Goal: Find specific page/section: Find specific page/section

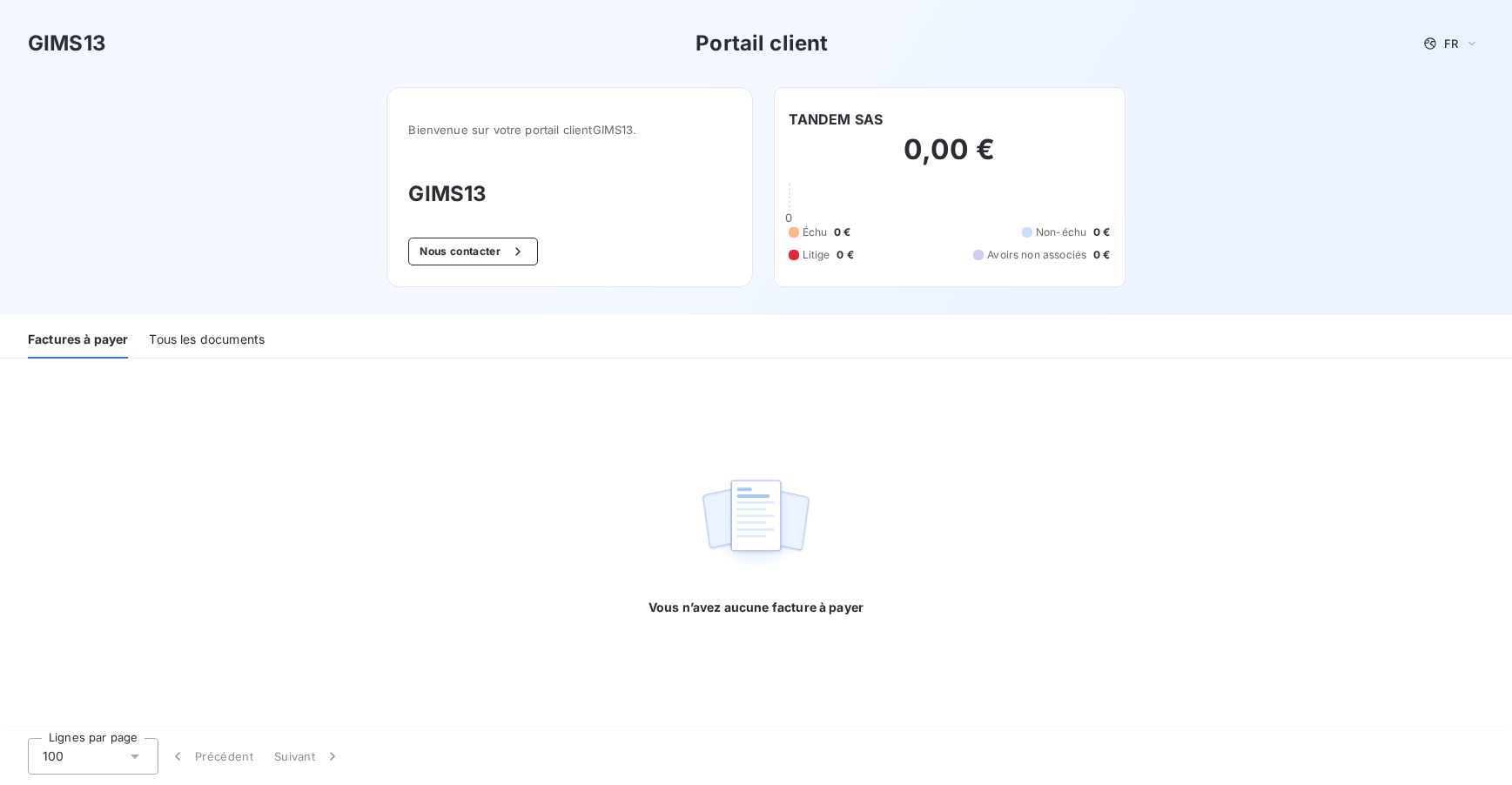
click at [193, 343] on div "Tous les documents" at bounding box center [207, 340] width 116 height 37
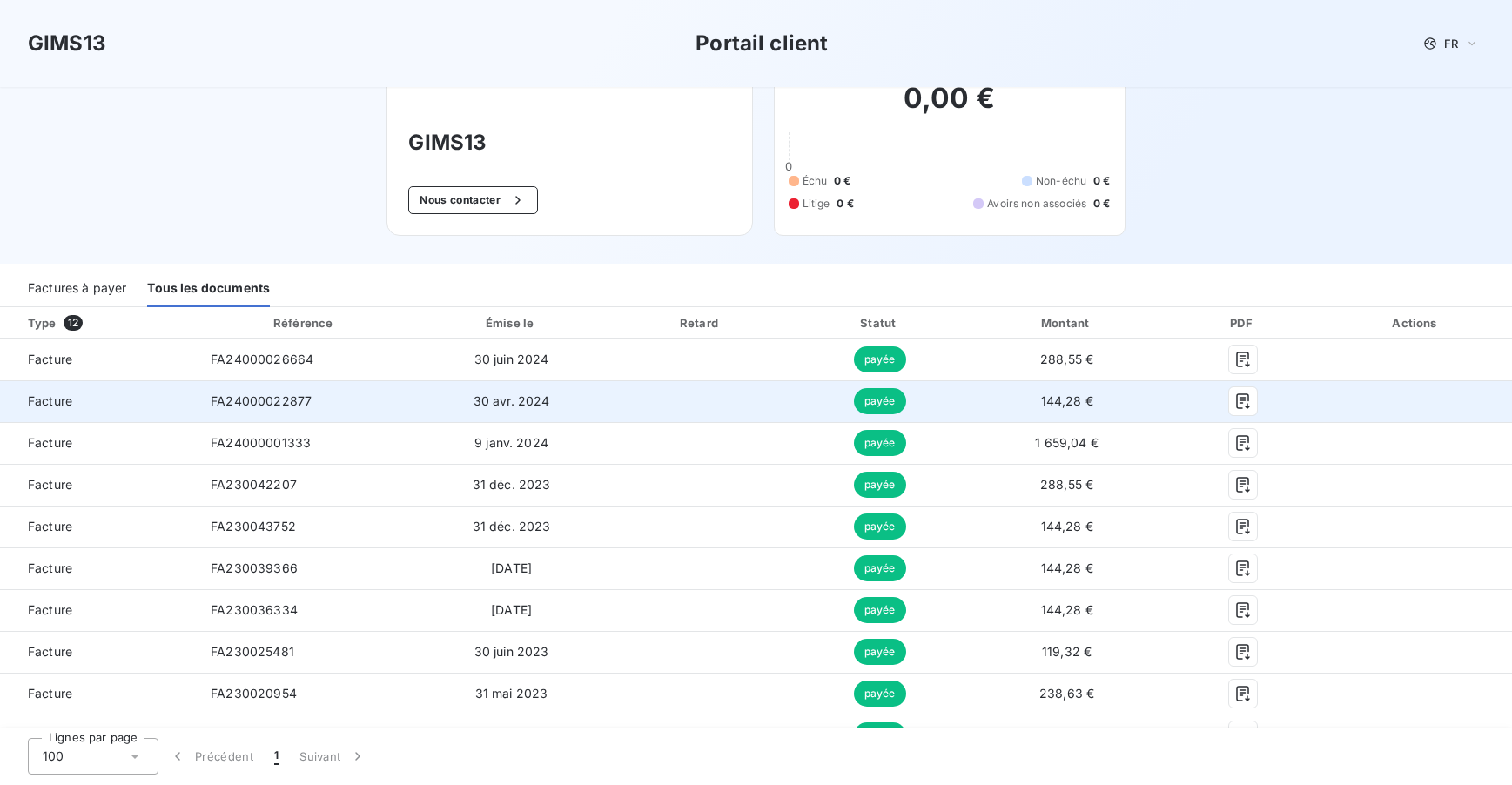
scroll to position [162, 0]
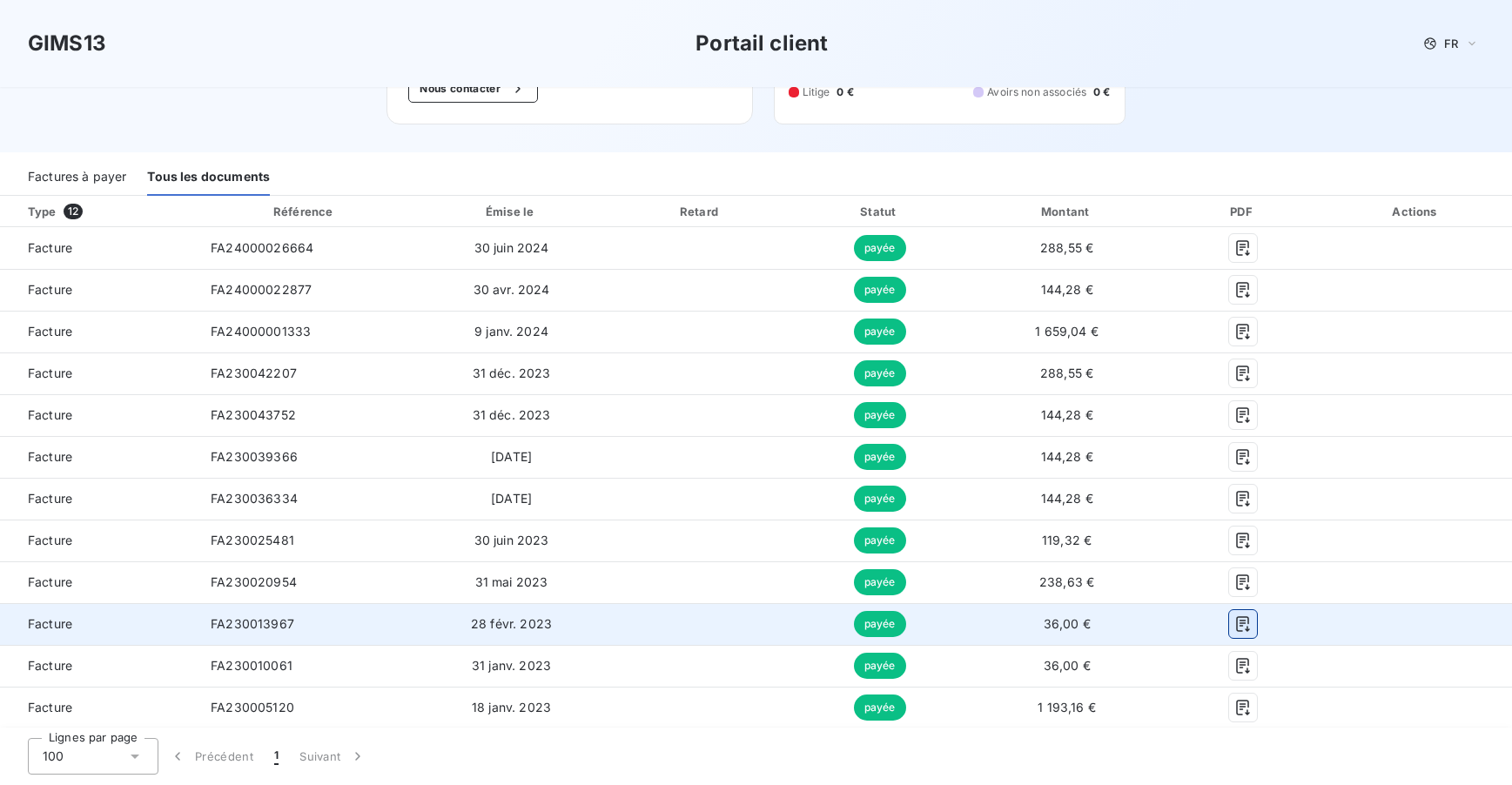
click at [1234, 623] on icon "button" at bounding box center [1242, 624] width 17 height 17
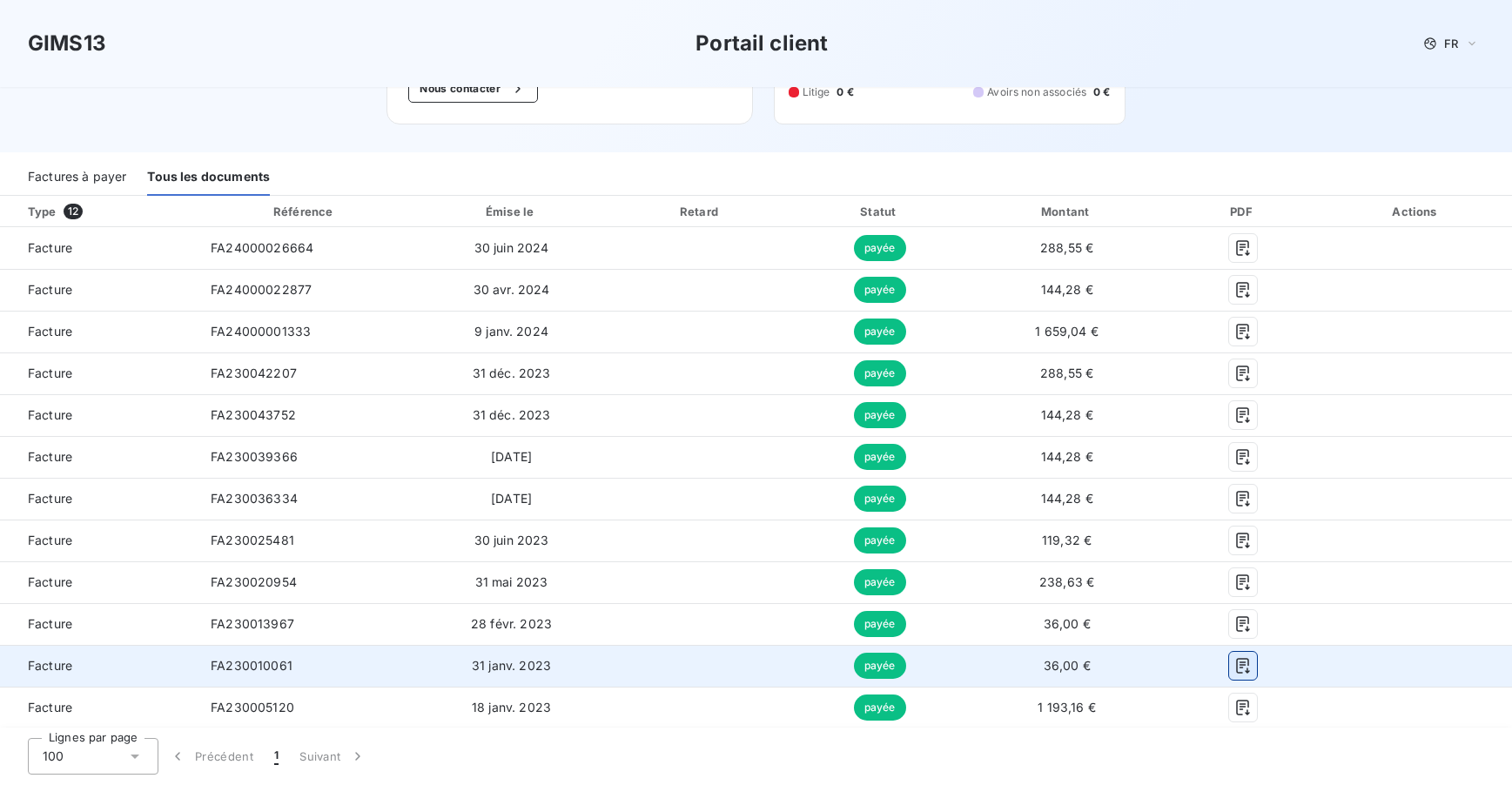
click at [1238, 664] on icon "button" at bounding box center [1242, 665] width 17 height 17
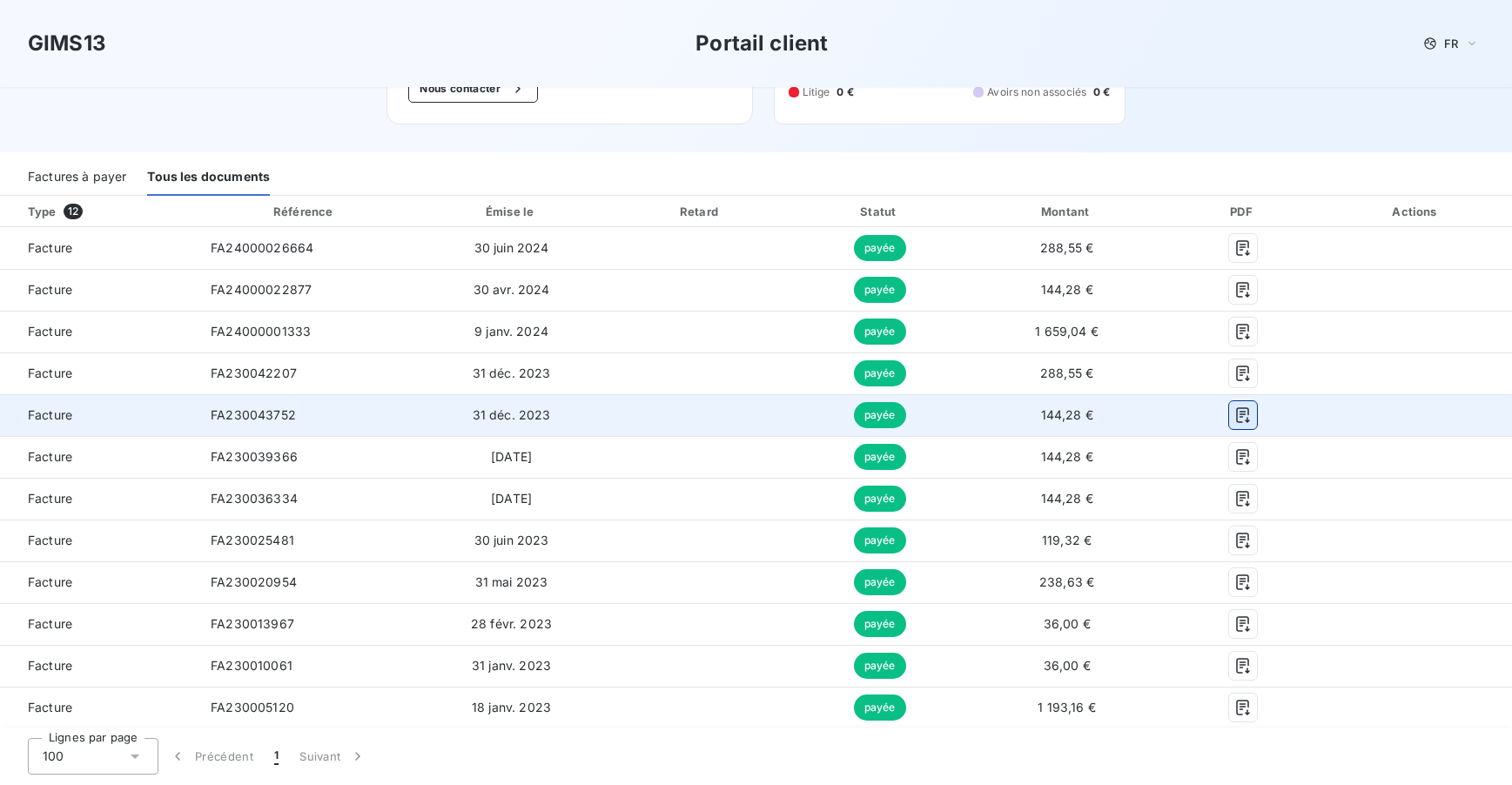
click at [1236, 415] on icon "button" at bounding box center [1242, 415] width 13 height 16
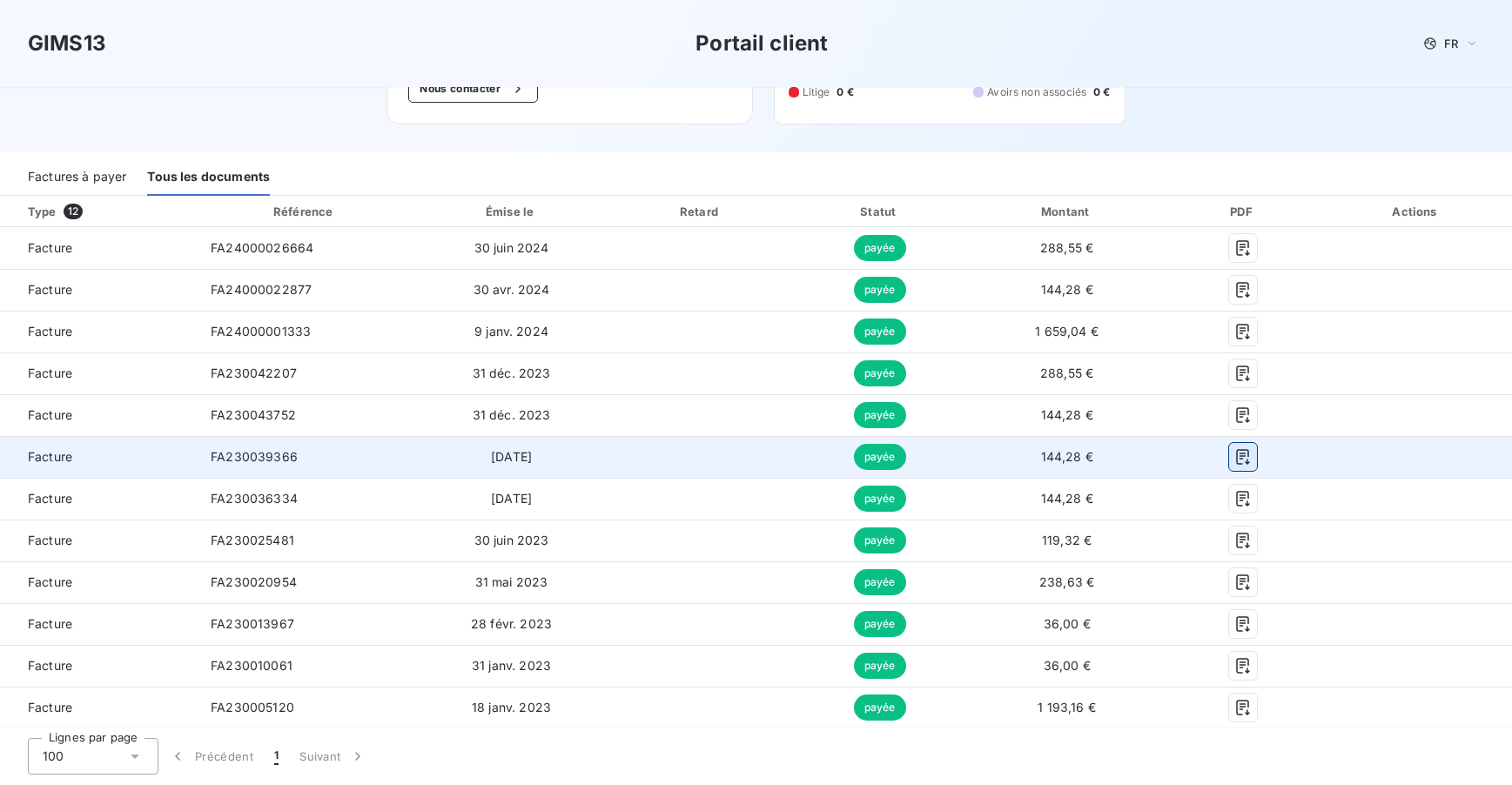
click at [1238, 461] on icon "button" at bounding box center [1242, 457] width 17 height 17
click at [1234, 460] on icon "button" at bounding box center [1242, 457] width 17 height 17
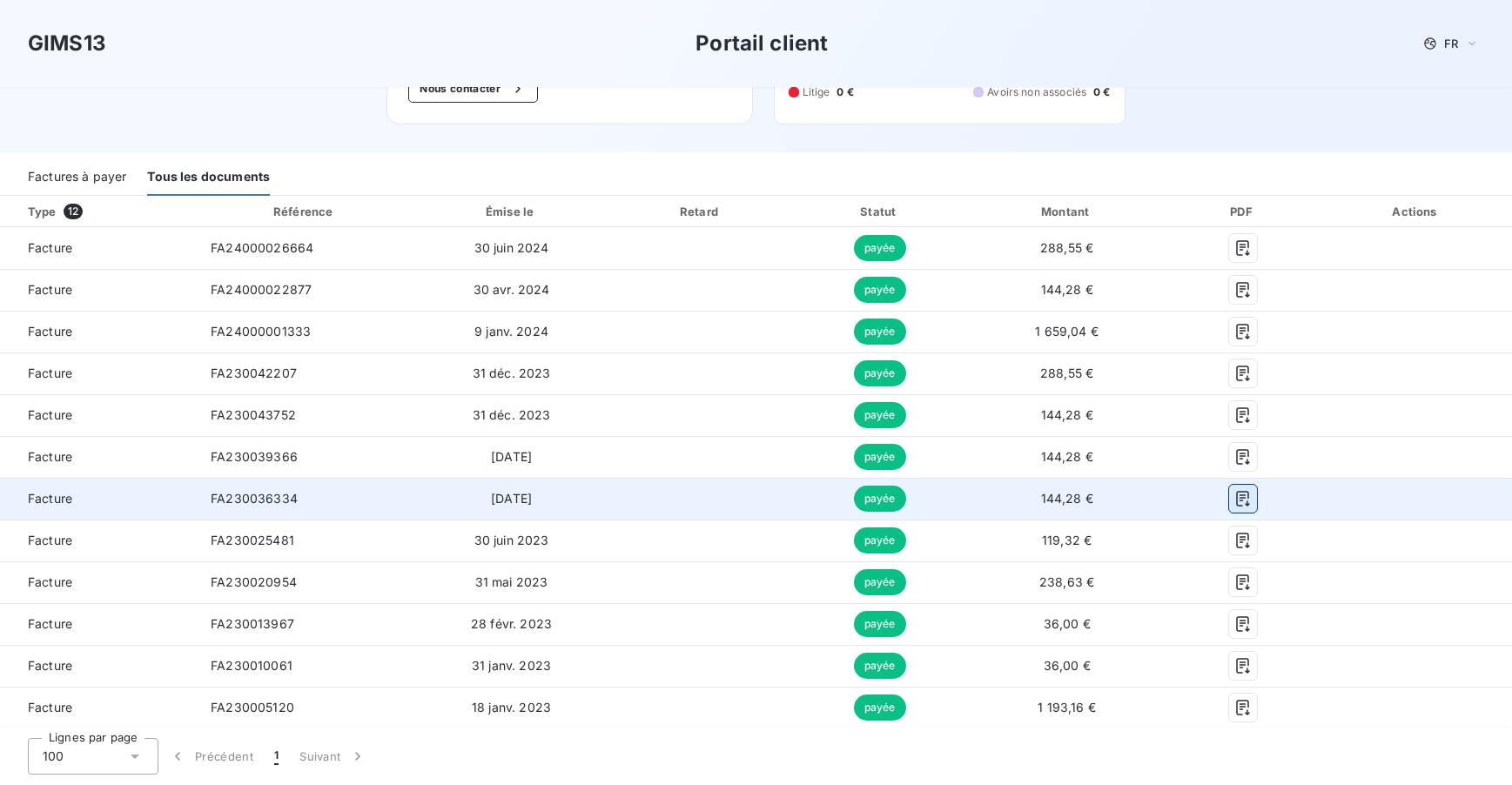
click at [1234, 495] on icon "button" at bounding box center [1242, 498] width 17 height 17
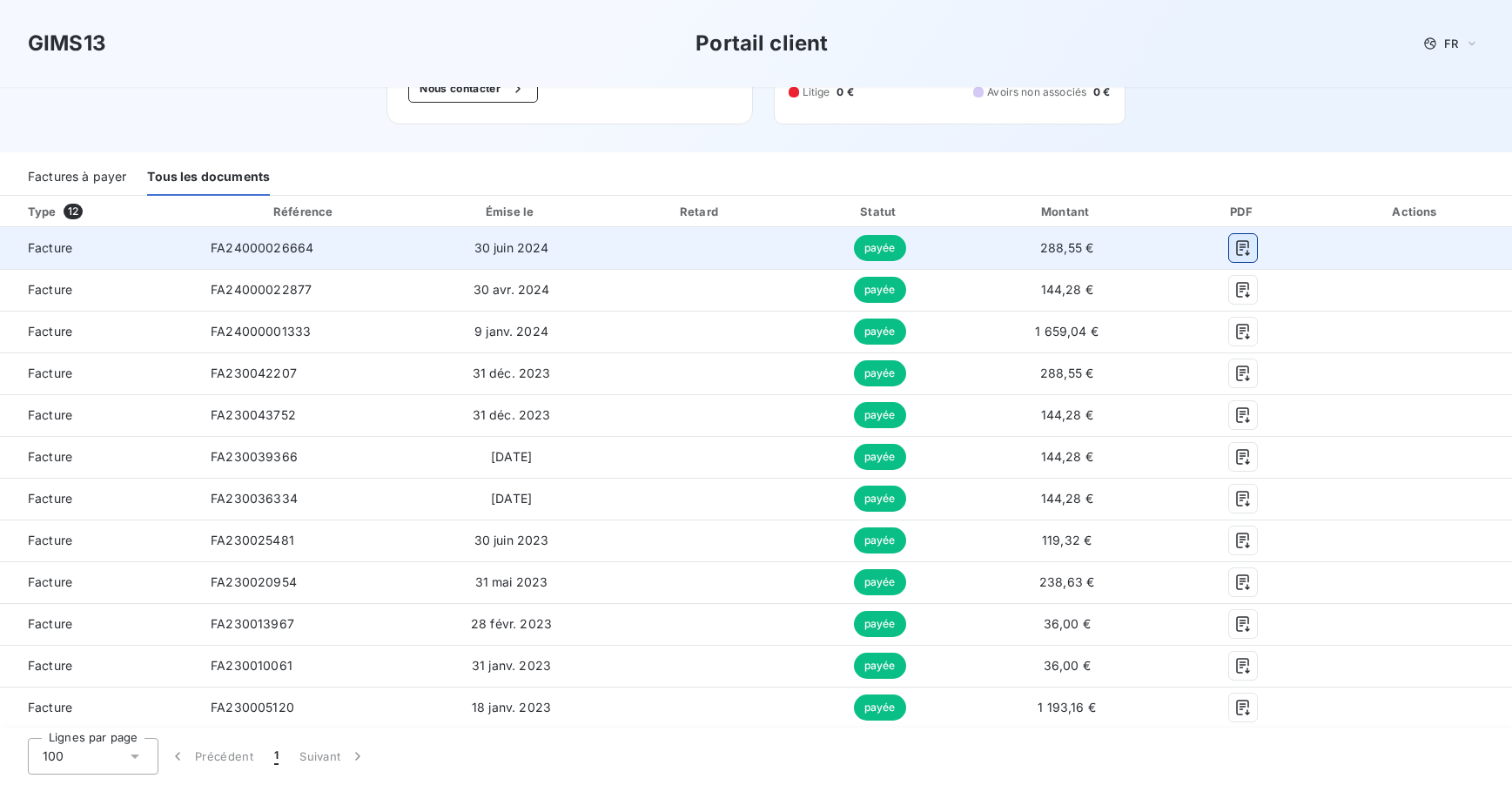
click at [1236, 253] on icon "button" at bounding box center [1242, 248] width 13 height 16
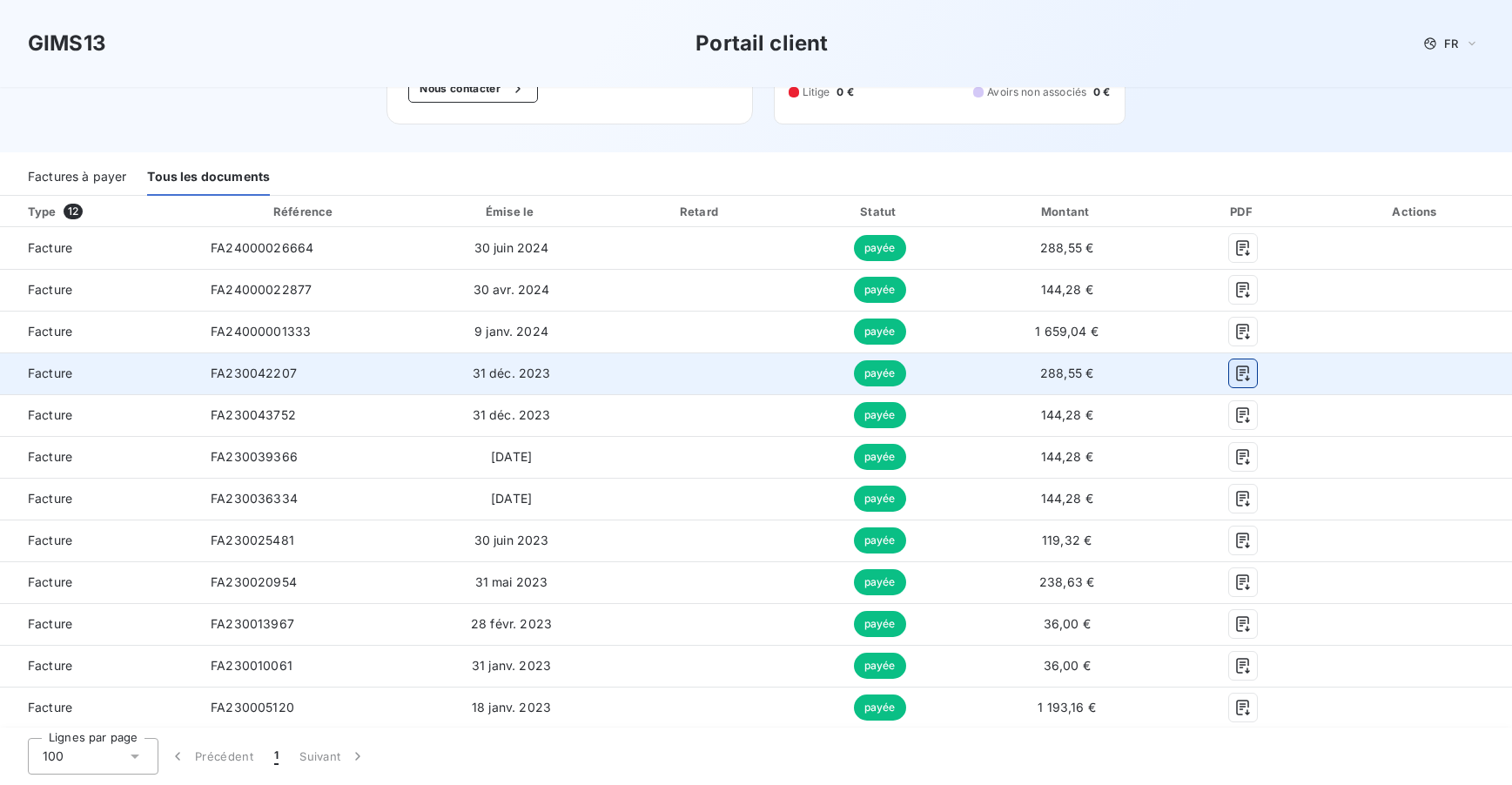
click at [1235, 373] on icon "button" at bounding box center [1242, 373] width 17 height 17
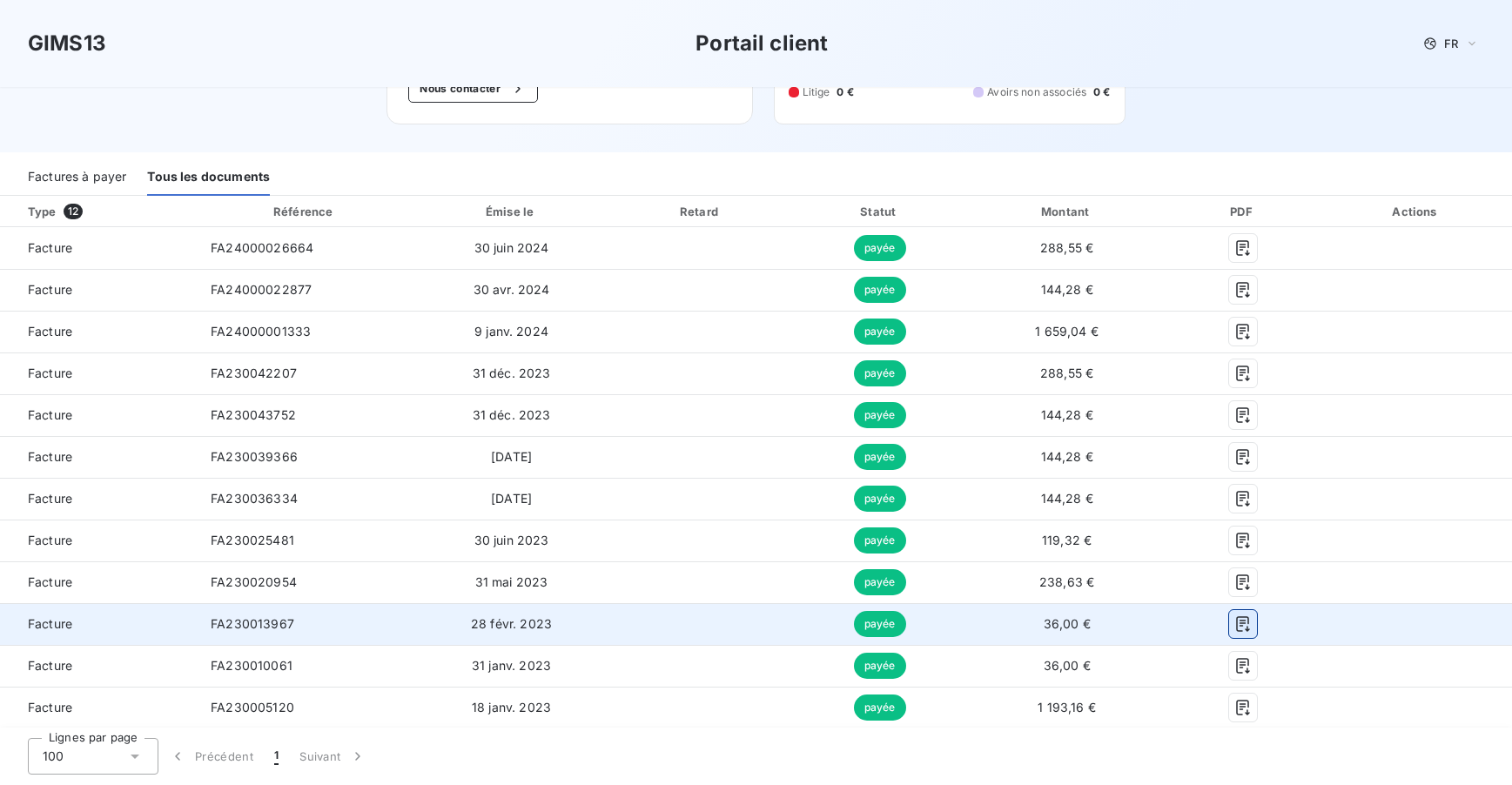
click at [1234, 616] on icon "button" at bounding box center [1242, 624] width 17 height 17
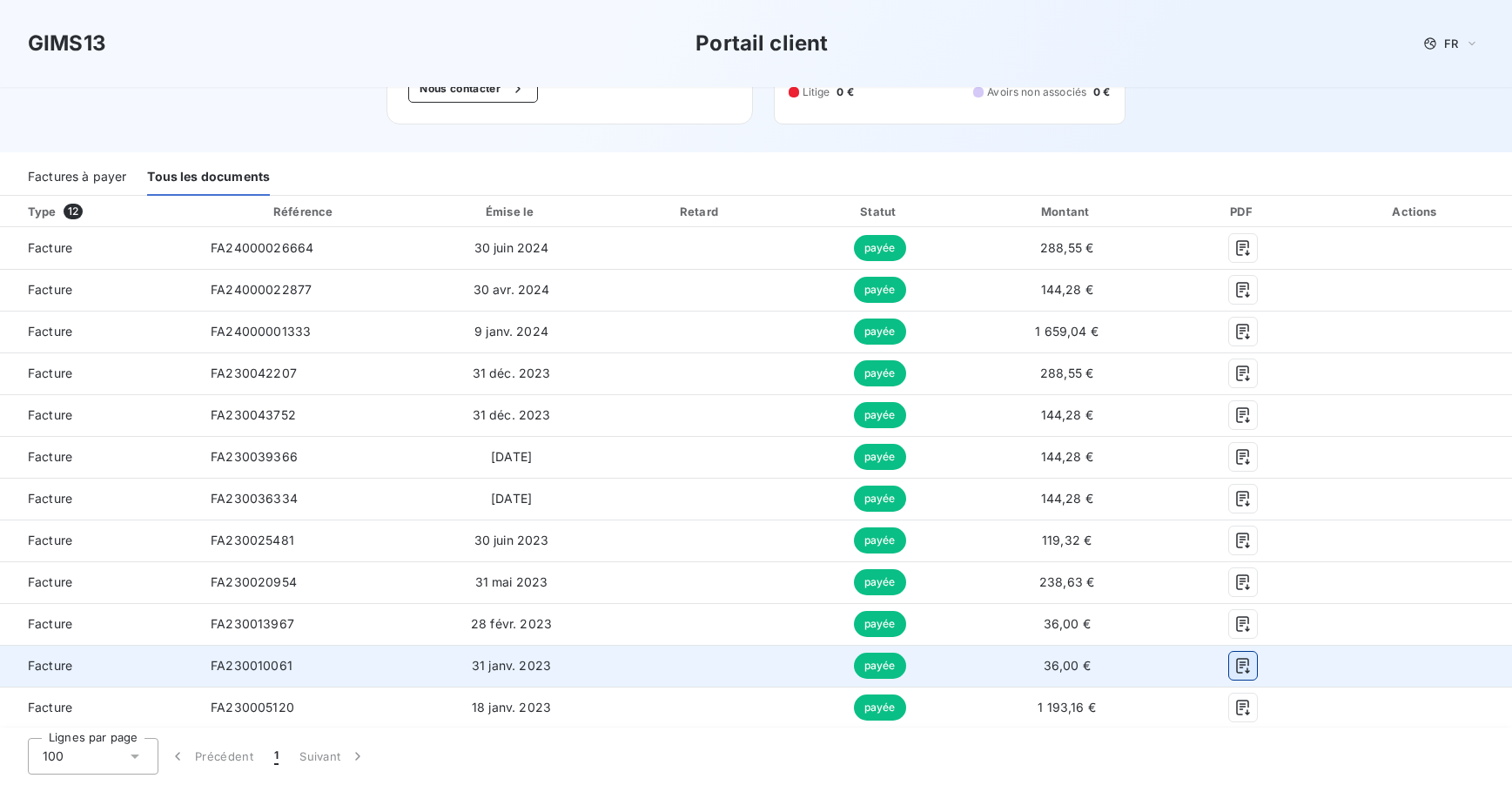
click at [1238, 672] on icon "button" at bounding box center [1242, 665] width 13 height 16
